Goal: Task Accomplishment & Management: Use online tool/utility

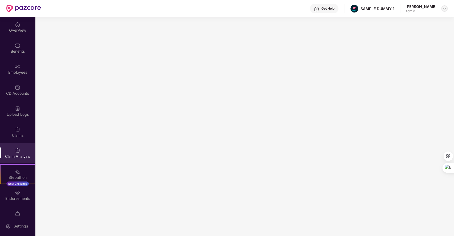
click at [445, 7] on img at bounding box center [445, 8] width 4 height 4
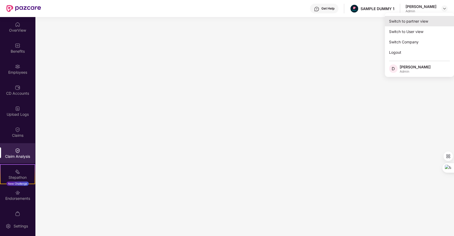
click at [407, 21] on div "Switch to partner view" at bounding box center [419, 21] width 69 height 10
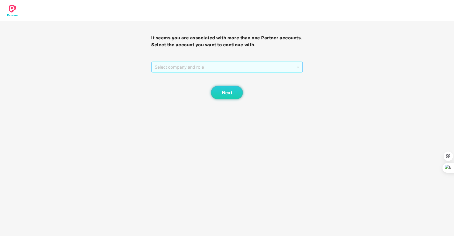
click at [244, 69] on span "Select company and role" at bounding box center [227, 67] width 144 height 10
click at [190, 77] on div "Pazcare - SALES" at bounding box center [227, 78] width 145 height 6
click at [230, 90] on span "Next" at bounding box center [227, 92] width 10 height 5
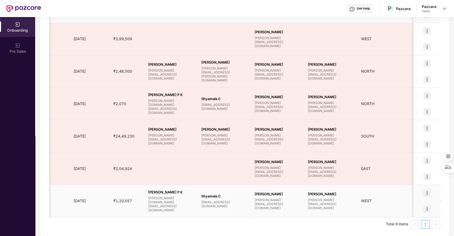
scroll to position [0, 388]
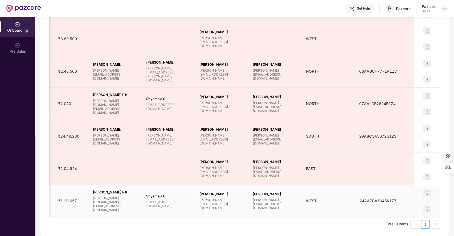
click at [426, 191] on img at bounding box center [427, 193] width 7 height 7
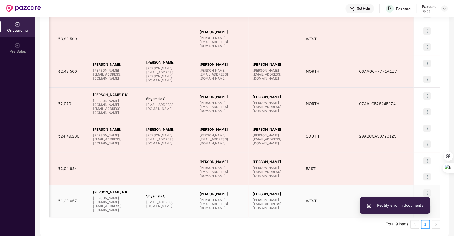
click at [382, 205] on span "Rectify error in documents" at bounding box center [395, 206] width 57 height 6
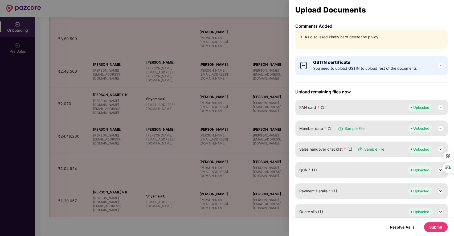
click at [258, 33] on div at bounding box center [227, 118] width 454 height 236
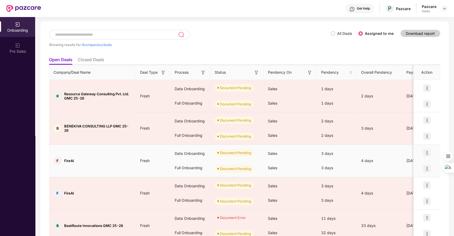
scroll to position [22, 0]
